Goal: Transaction & Acquisition: Purchase product/service

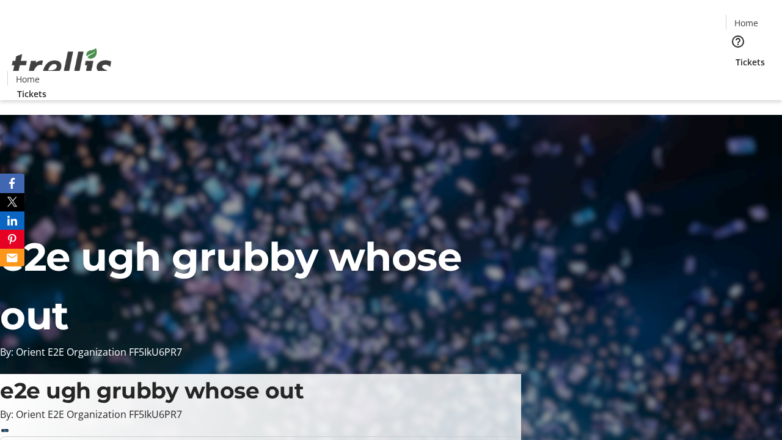
click at [735, 56] on span "Tickets" at bounding box center [749, 62] width 29 height 13
